Goal: Transaction & Acquisition: Purchase product/service

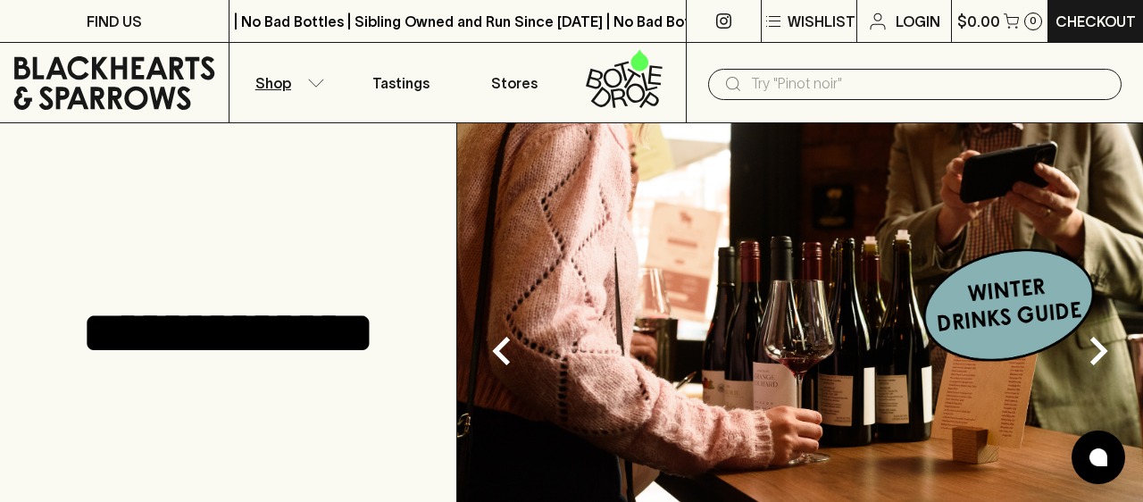
click at [314, 79] on icon "button" at bounding box center [316, 83] width 18 height 9
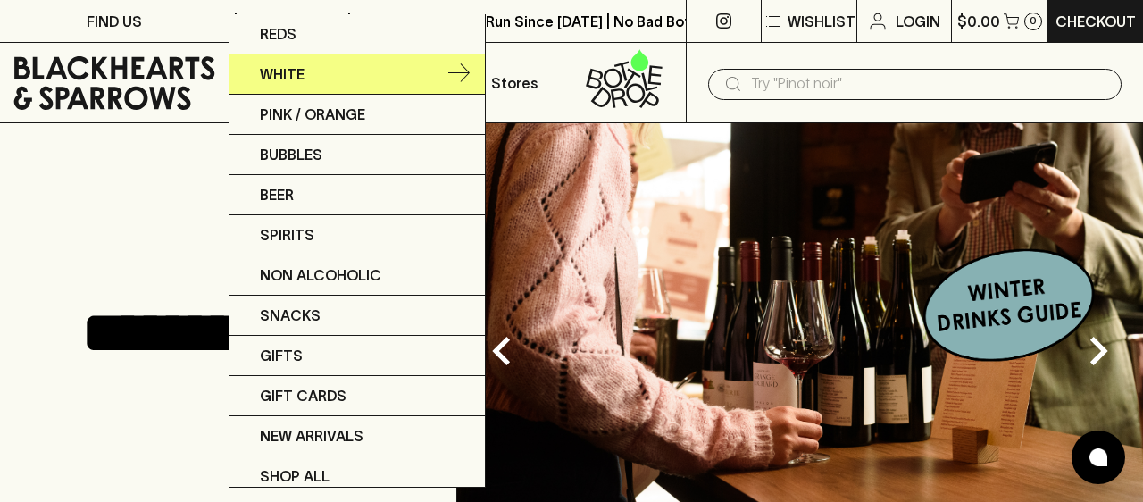
click at [358, 73] on link "White" at bounding box center [356, 74] width 255 height 40
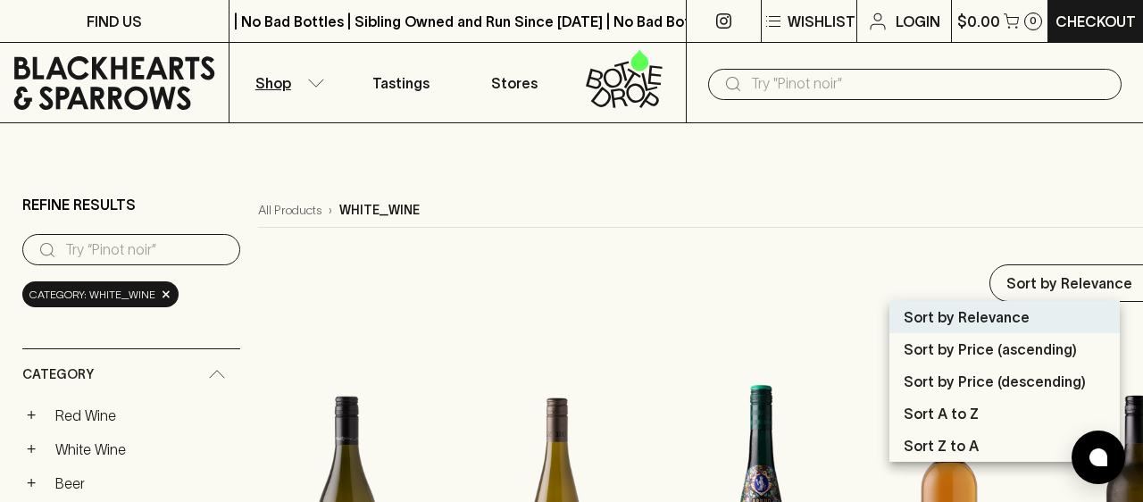
click at [1053, 346] on p "Sort by Price (ascending)" at bounding box center [990, 348] width 173 height 21
type input "price:asc"
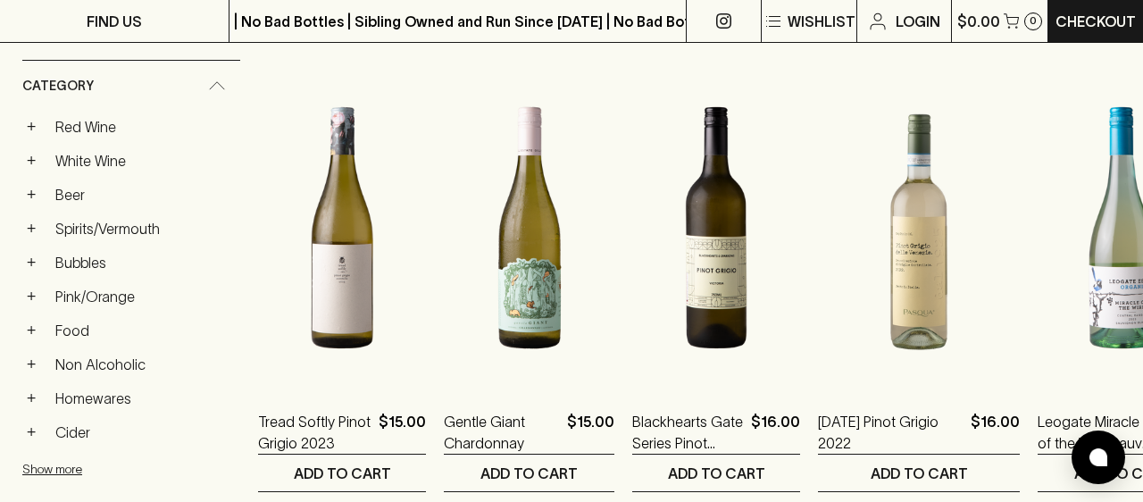
scroll to position [256, 0]
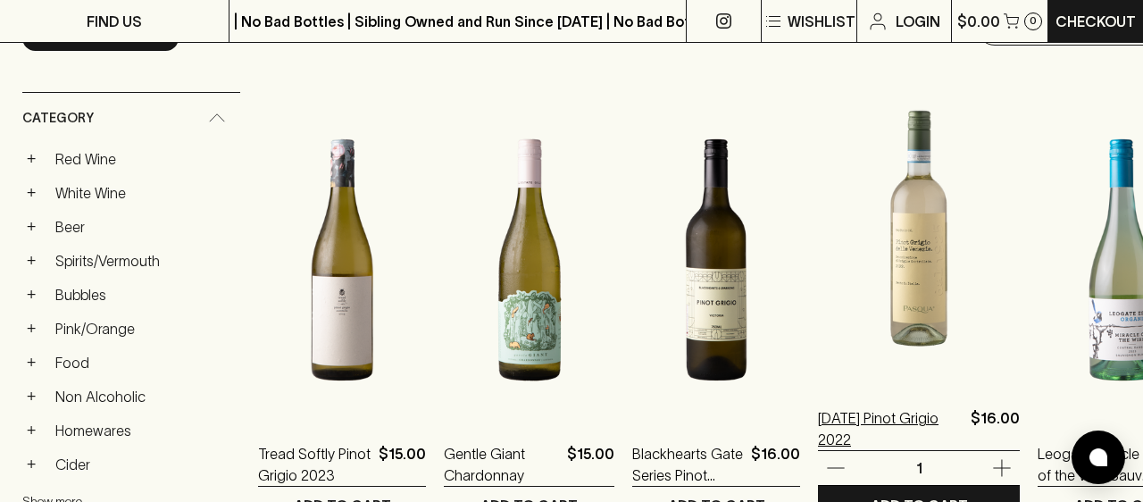
click at [853, 422] on p "[DATE] Pinot Grigio 2022" at bounding box center [891, 428] width 146 height 43
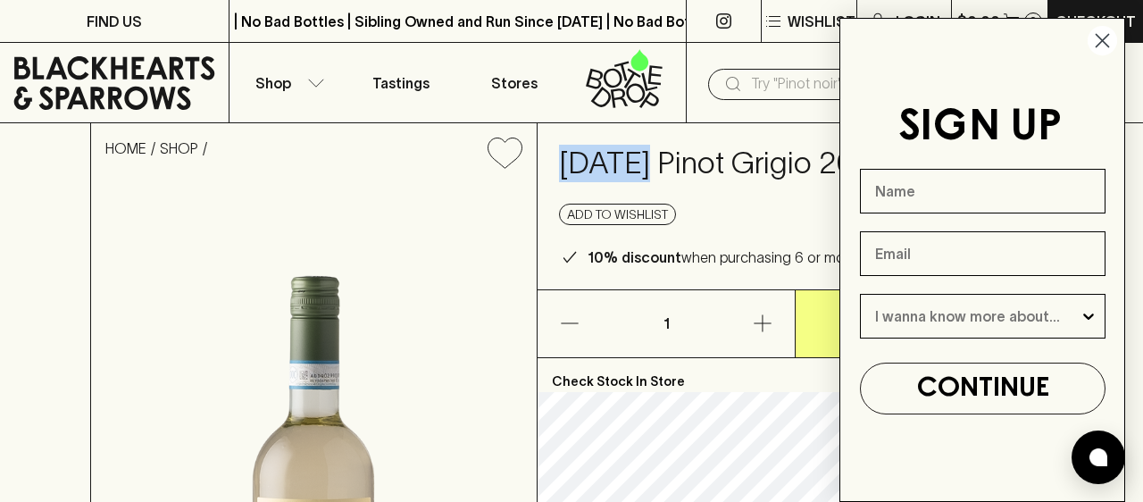
drag, startPoint x: 704, startPoint y: 169, endPoint x: 610, endPoint y: 163, distance: 94.0
click at [610, 163] on div "[DATE] Pinot Grigio 2022 $16.00 Add to wishlist 10% discount when purchasing 6 …" at bounding box center [795, 206] width 514 height 166
copy h4 "[DATE]"
